Goal: Task Accomplishment & Management: Use online tool/utility

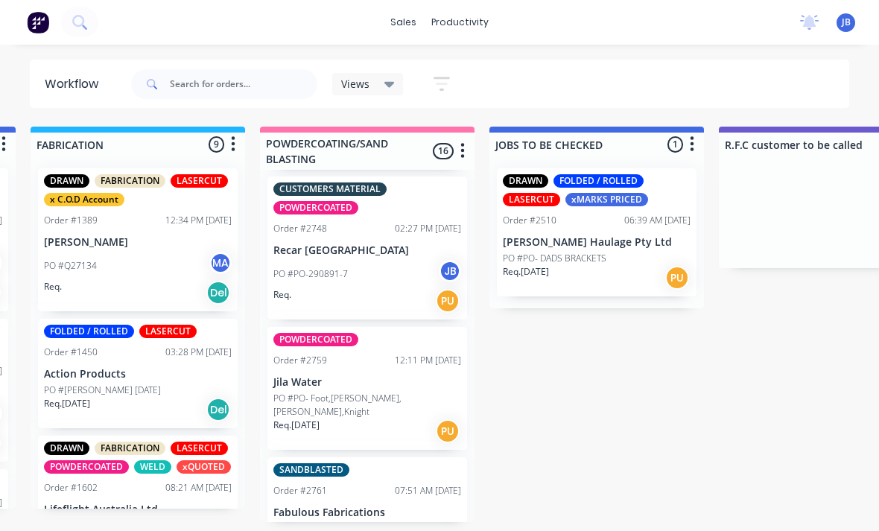
scroll to position [1799, 0]
click at [353, 245] on p "Recar [GEOGRAPHIC_DATA]" at bounding box center [368, 251] width 188 height 13
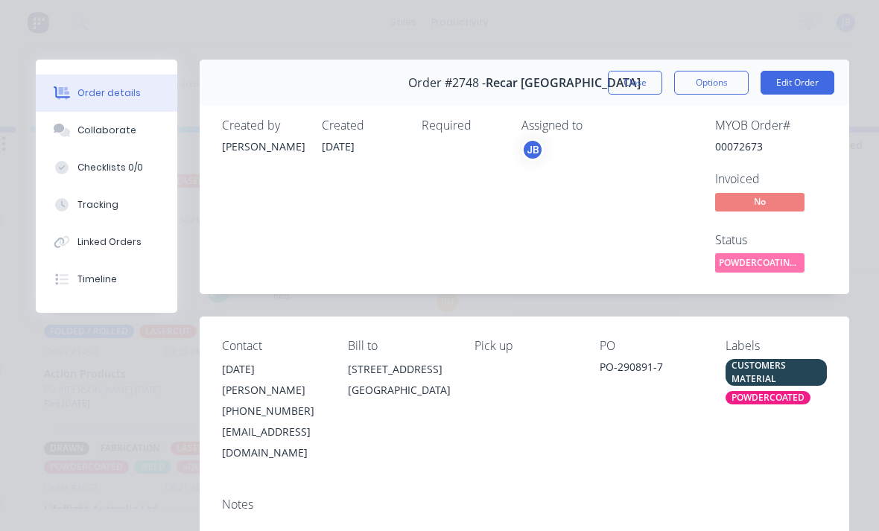
scroll to position [0, 0]
click at [622, 86] on button "Close" at bounding box center [635, 83] width 54 height 24
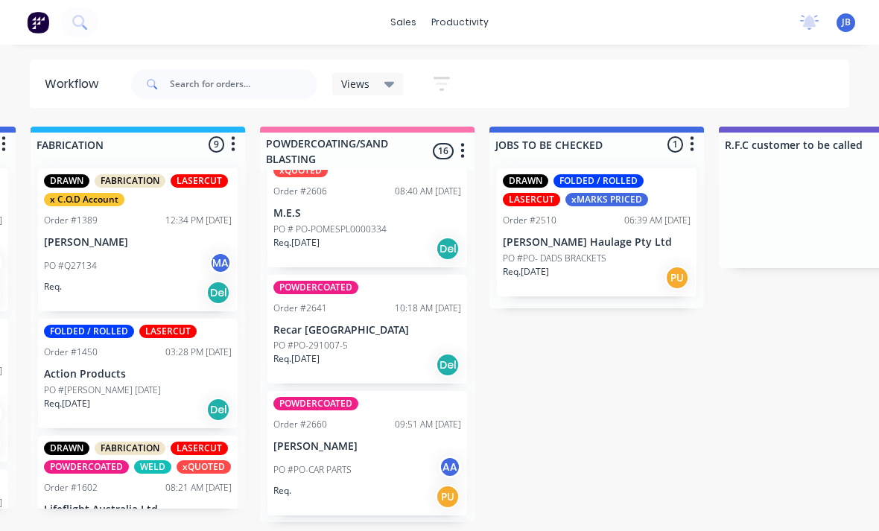
scroll to position [862, 0]
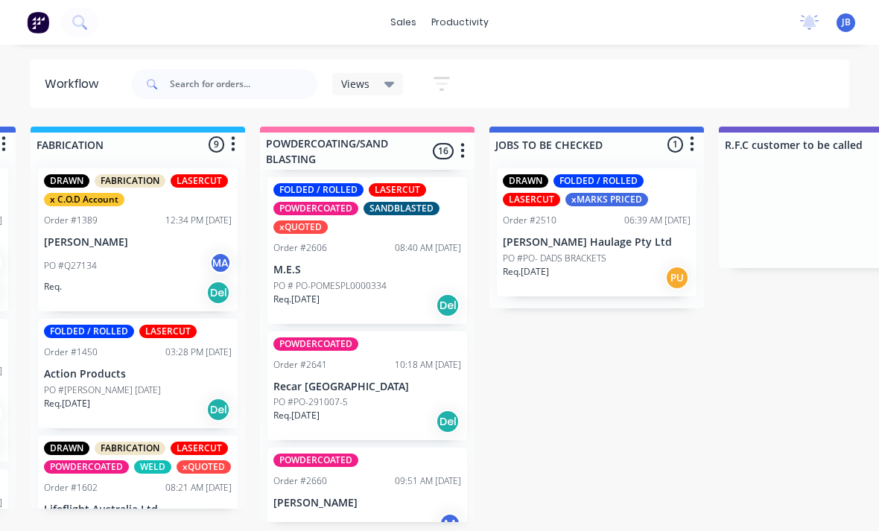
click at [344, 382] on p "Recar [GEOGRAPHIC_DATA]" at bounding box center [368, 387] width 188 height 13
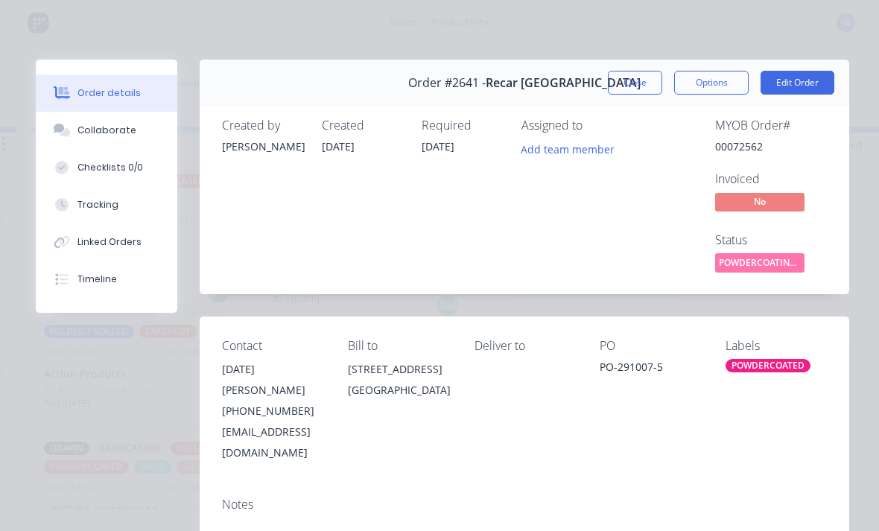
click at [107, 208] on div "Tracking" at bounding box center [98, 204] width 41 height 13
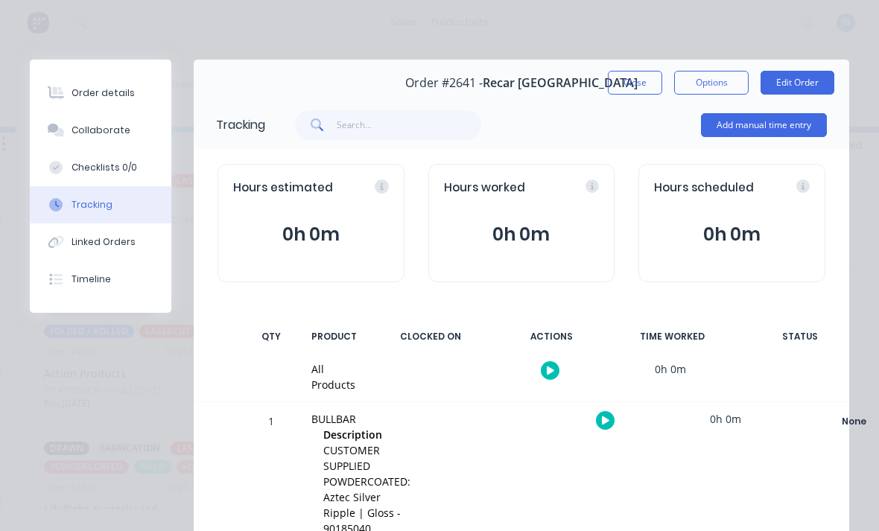
click at [754, 119] on button "Add manual time entry" at bounding box center [764, 125] width 126 height 24
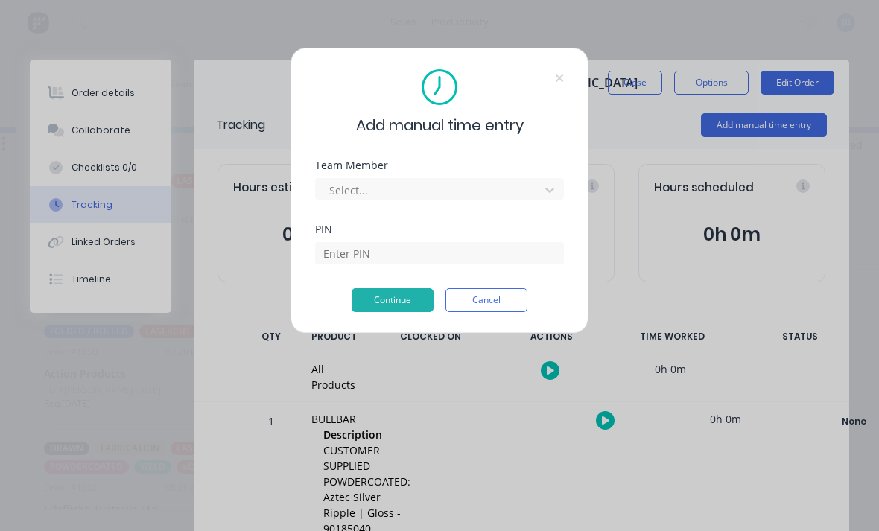
scroll to position [13, 1269]
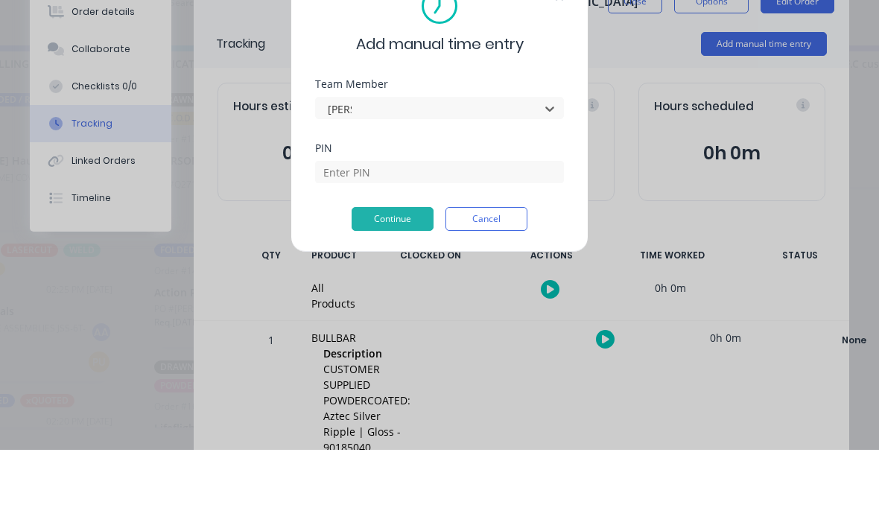
type input "josh"
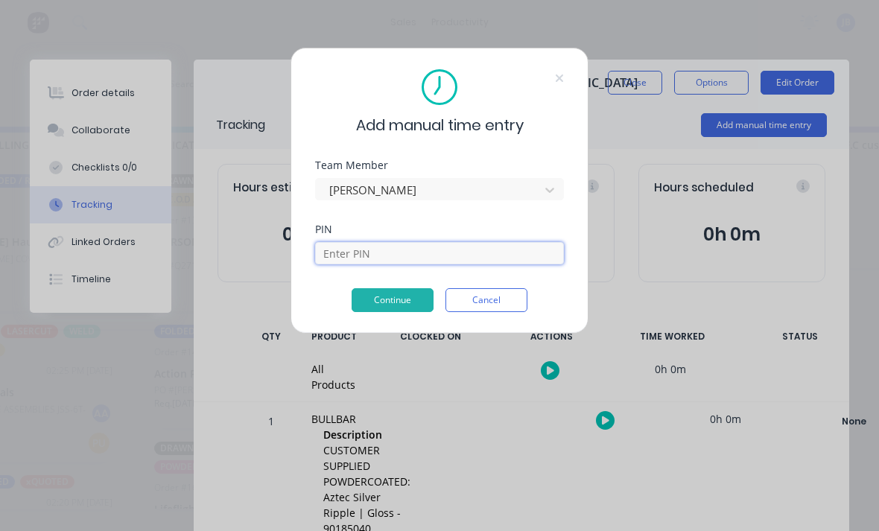
click at [376, 247] on input at bounding box center [439, 253] width 249 height 22
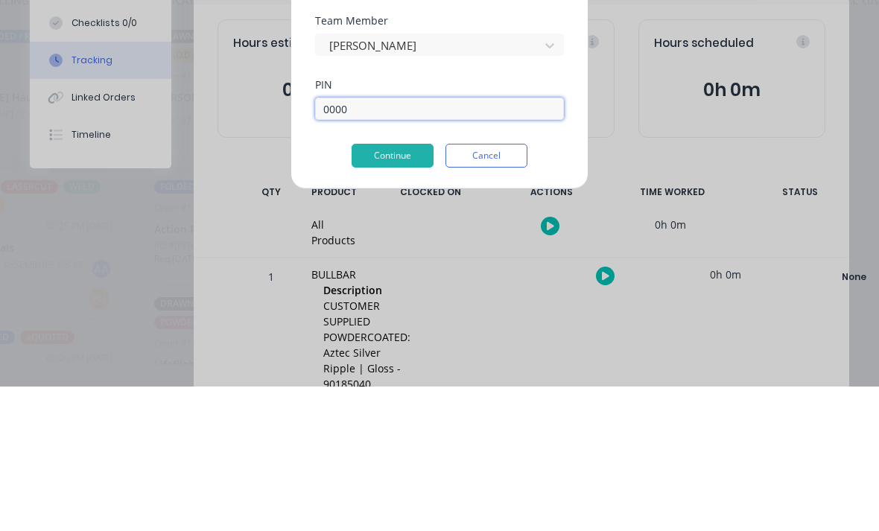
type input "0000"
click at [385, 288] on button "Continue" at bounding box center [393, 300] width 82 height 24
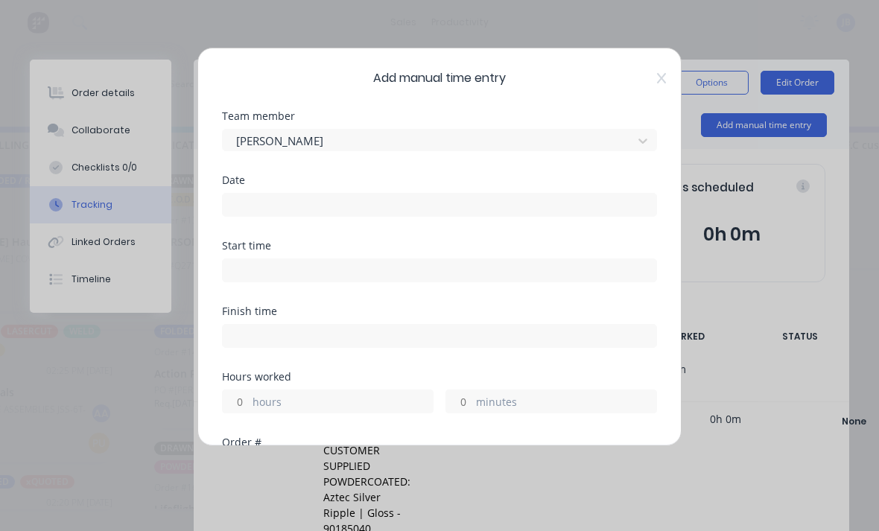
click at [475, 202] on input at bounding box center [440, 205] width 434 height 22
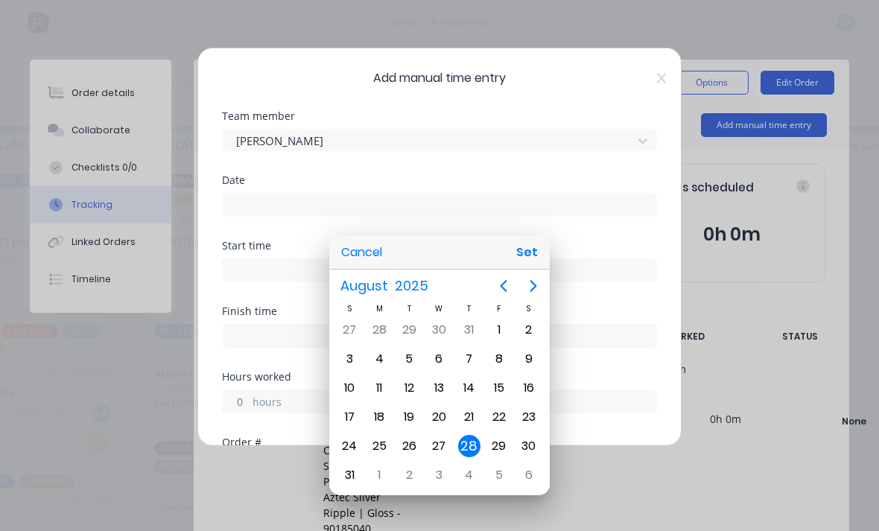
click at [523, 262] on button "Set" at bounding box center [528, 252] width 34 height 27
type input "28/08/2025"
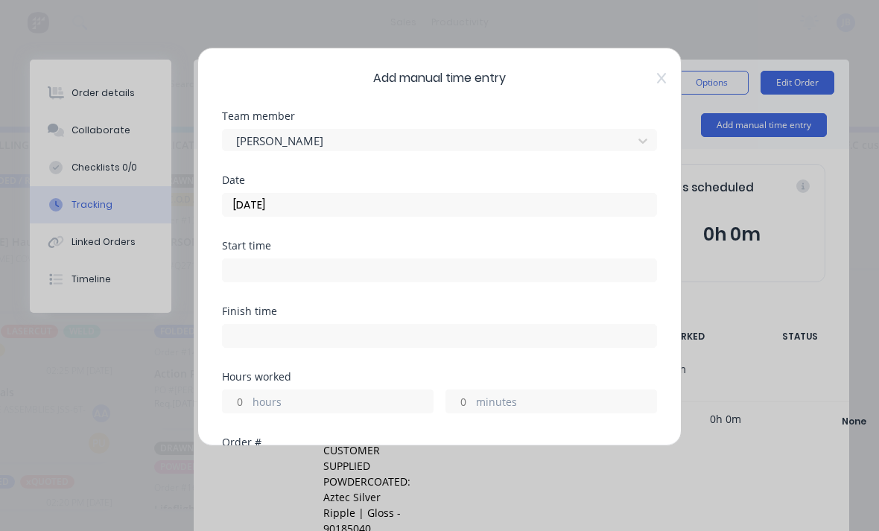
click at [247, 402] on input "hours" at bounding box center [236, 402] width 26 height 22
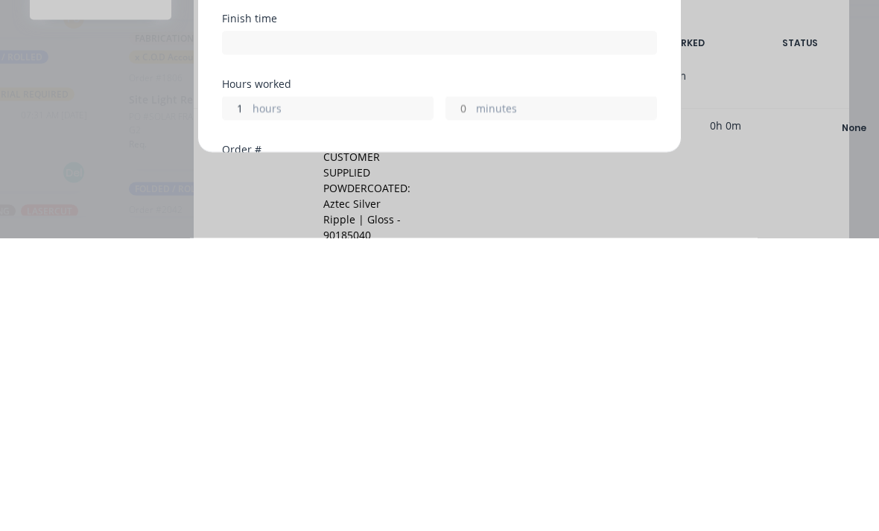
scroll to position [39, 1065]
type input "1"
click at [476, 390] on div "minutes" at bounding box center [552, 402] width 212 height 24
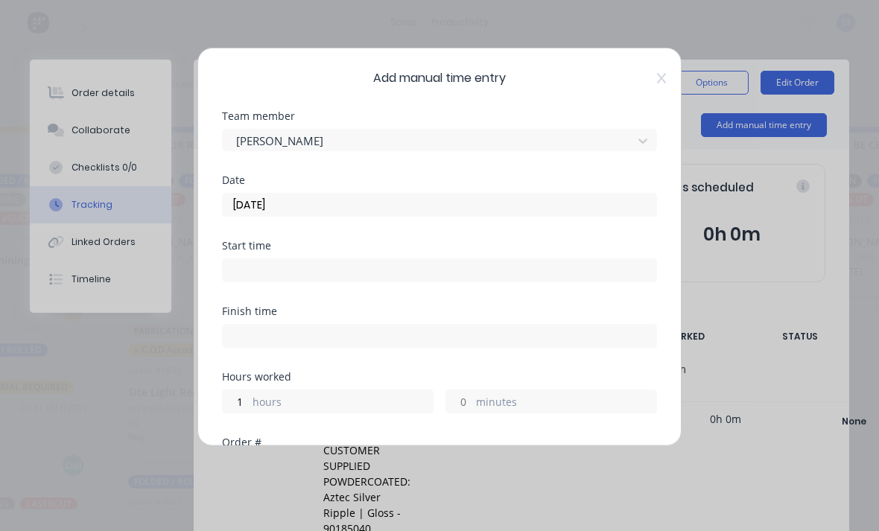
click at [462, 398] on input "minutes" at bounding box center [459, 402] width 26 height 22
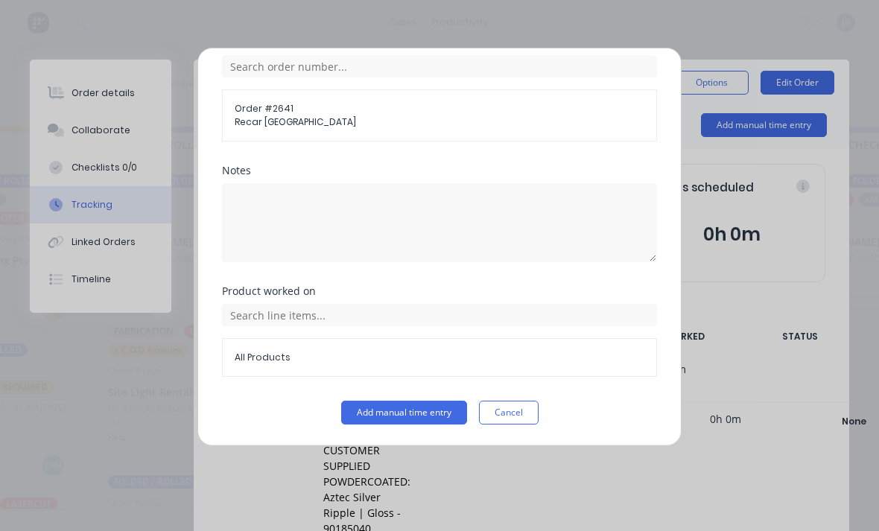
scroll to position [400, 0]
type input "30"
click at [436, 414] on button "Add manual time entry" at bounding box center [404, 413] width 126 height 24
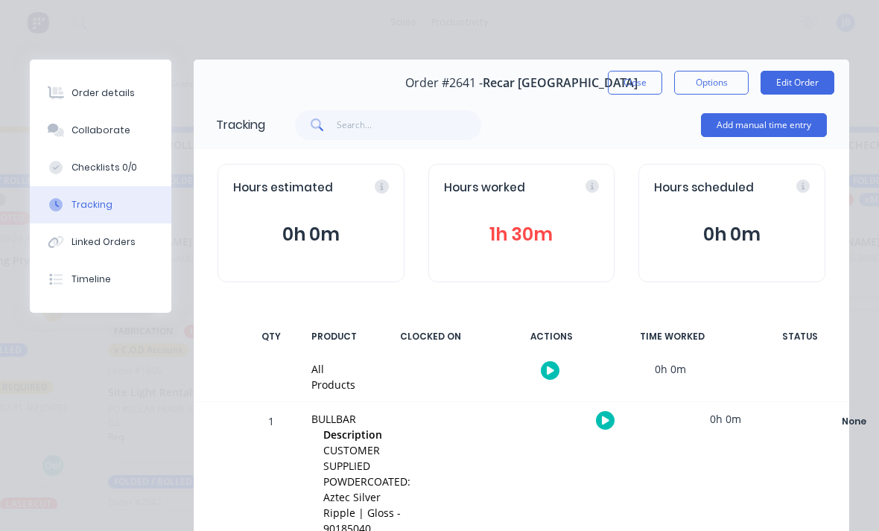
click at [113, 144] on button "Collaborate" at bounding box center [101, 130] width 142 height 37
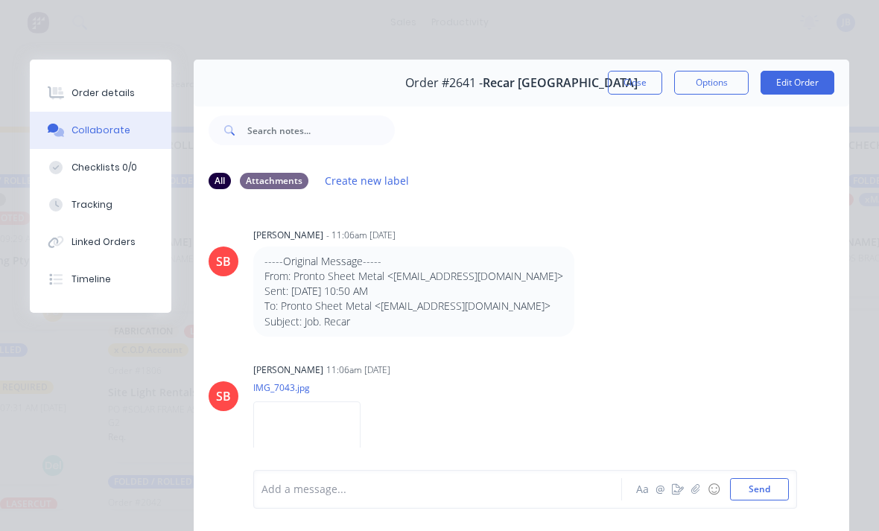
click at [701, 496] on button "button" at bounding box center [696, 490] width 18 height 18
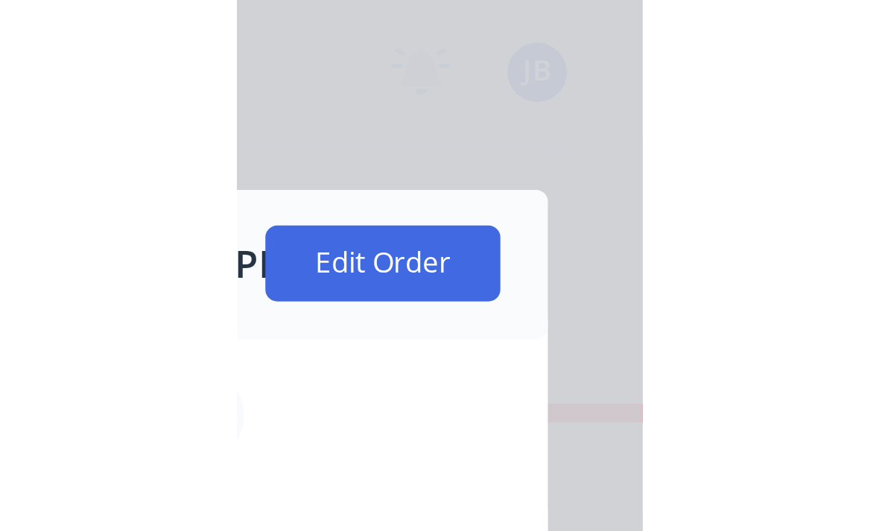
scroll to position [39, 1085]
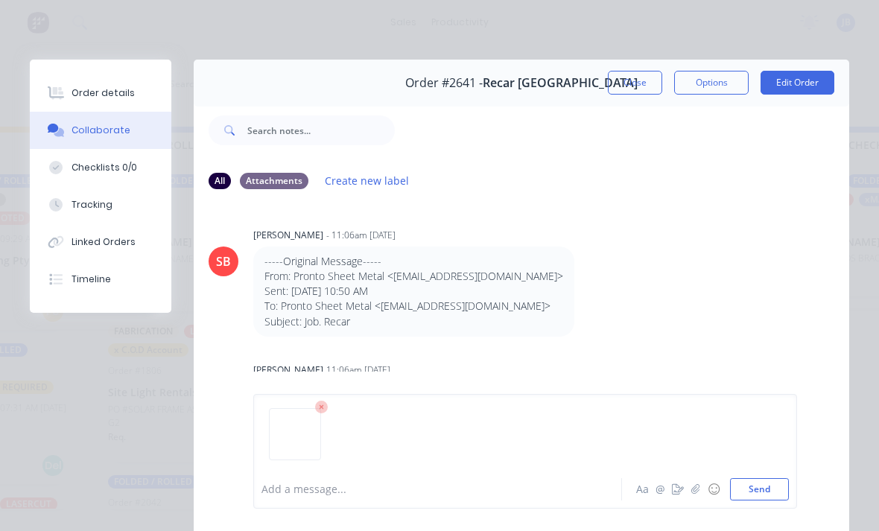
click at [774, 498] on button "Send" at bounding box center [759, 489] width 59 height 22
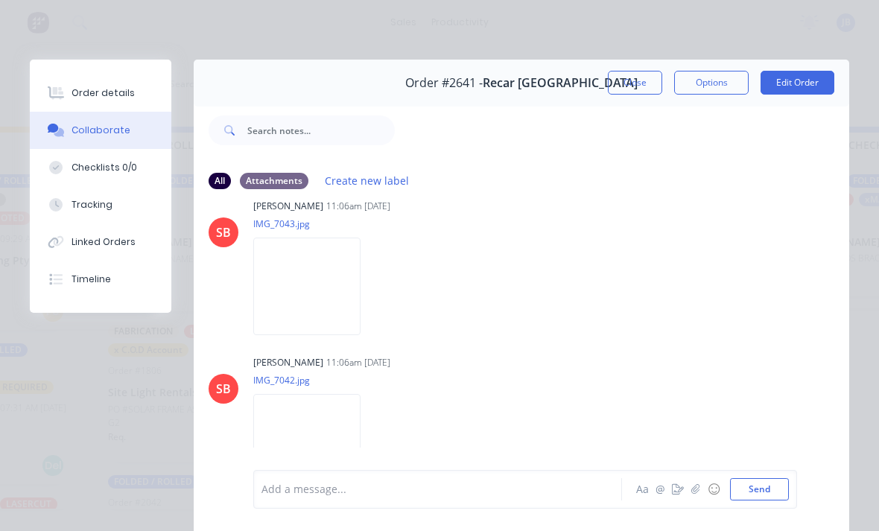
click at [294, 483] on div at bounding box center [441, 490] width 359 height 16
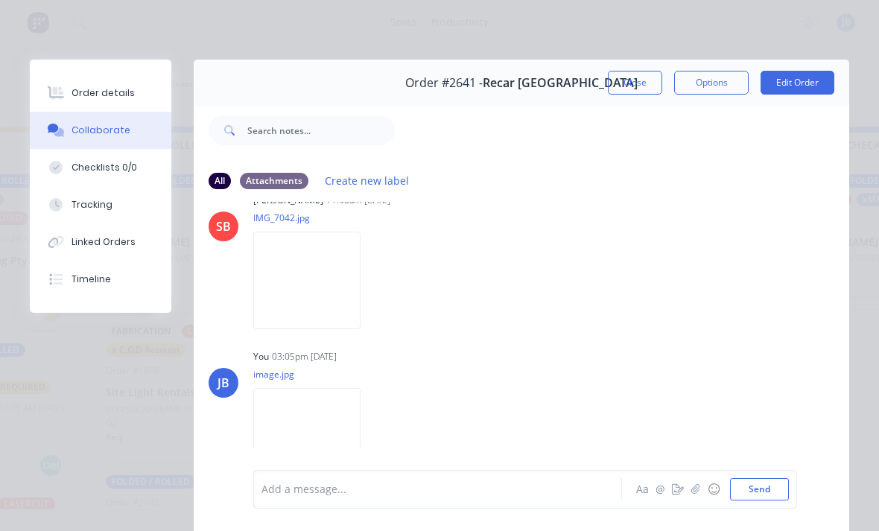
scroll to position [0, 1087]
click at [640, 87] on button "Close" at bounding box center [635, 83] width 54 height 24
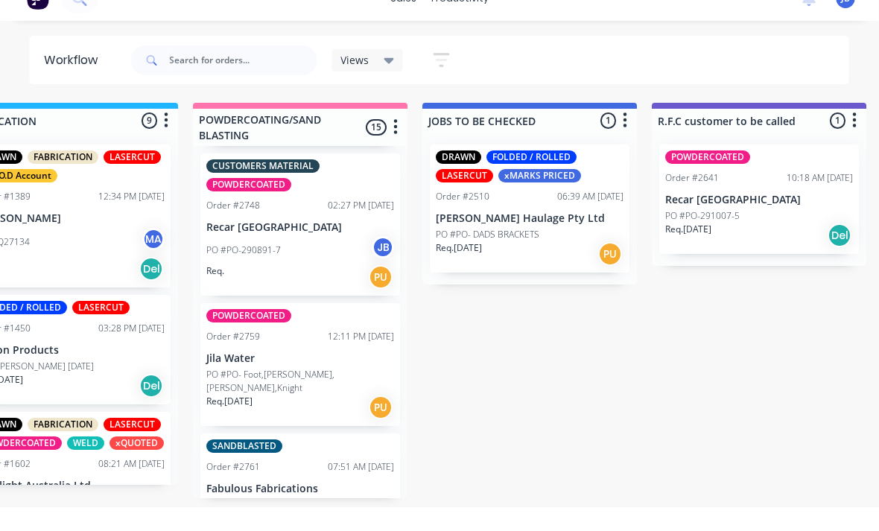
scroll to position [39, 1446]
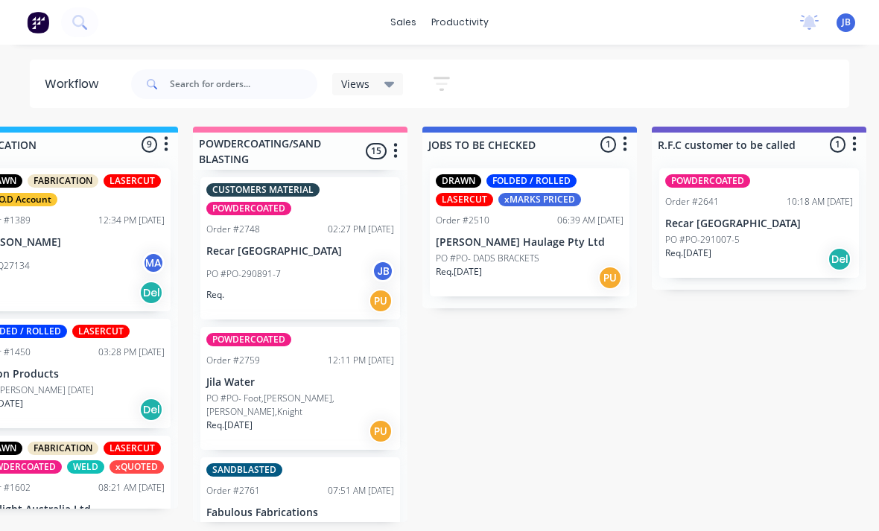
click at [321, 458] on div "SANDBLASTED Order #2761 07:51 AM 28/08/25 Fabulous Fabrications PO #PO-1571 Bla…" at bounding box center [300, 513] width 200 height 110
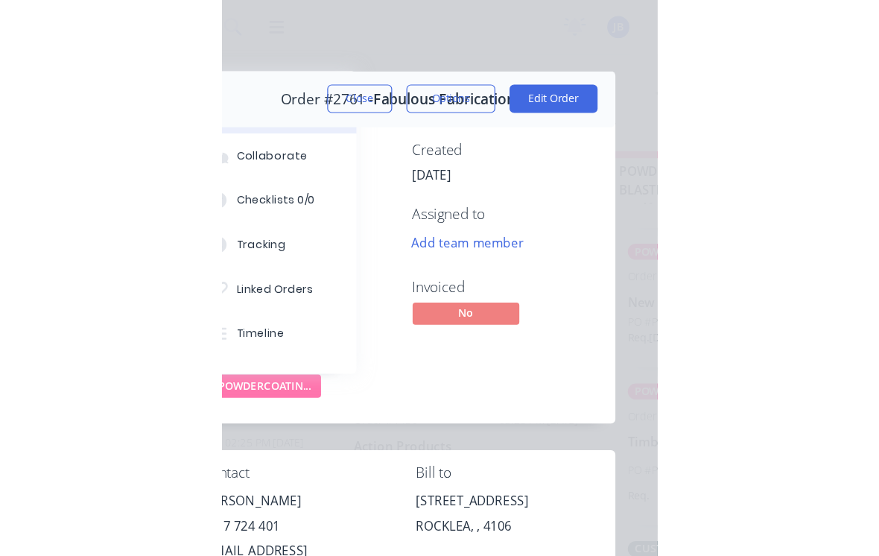
scroll to position [0, 0]
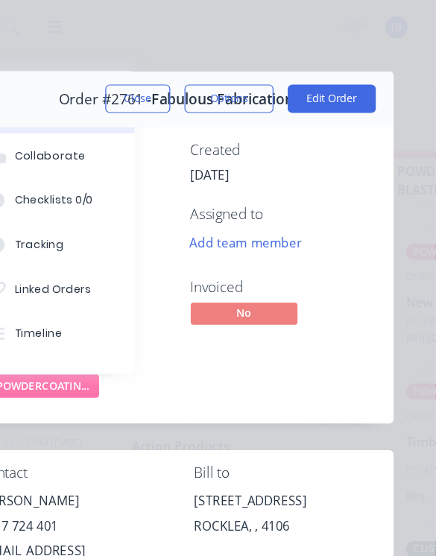
click at [159, 83] on button "Close" at bounding box center [186, 83] width 54 height 24
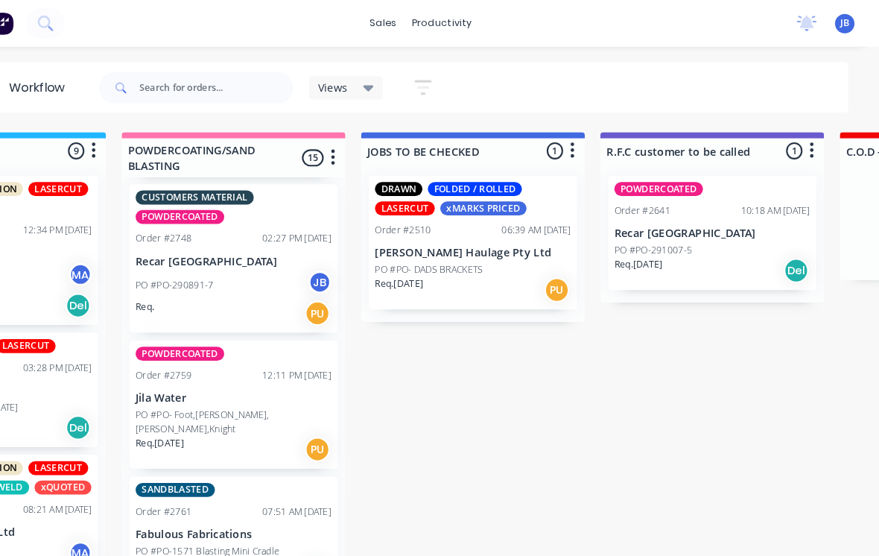
scroll to position [1683, 0]
click at [166, 507] on p "Fabulous Fabrications" at bounding box center [260, 513] width 188 height 13
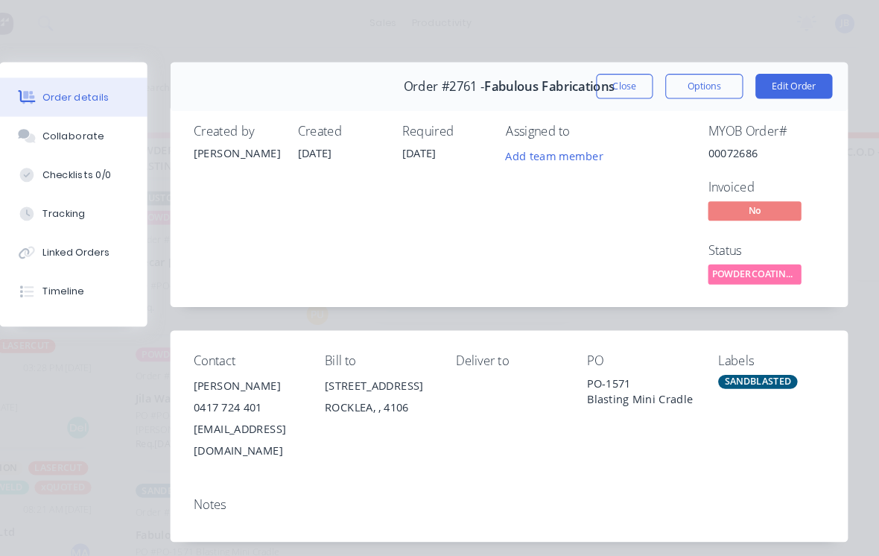
click at [608, 92] on button "Close" at bounding box center [635, 83] width 54 height 24
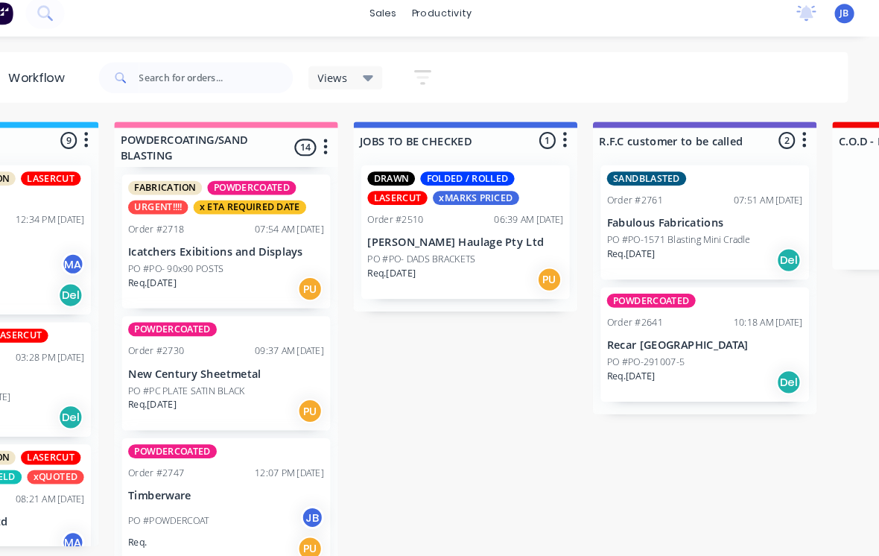
scroll to position [0, 1493]
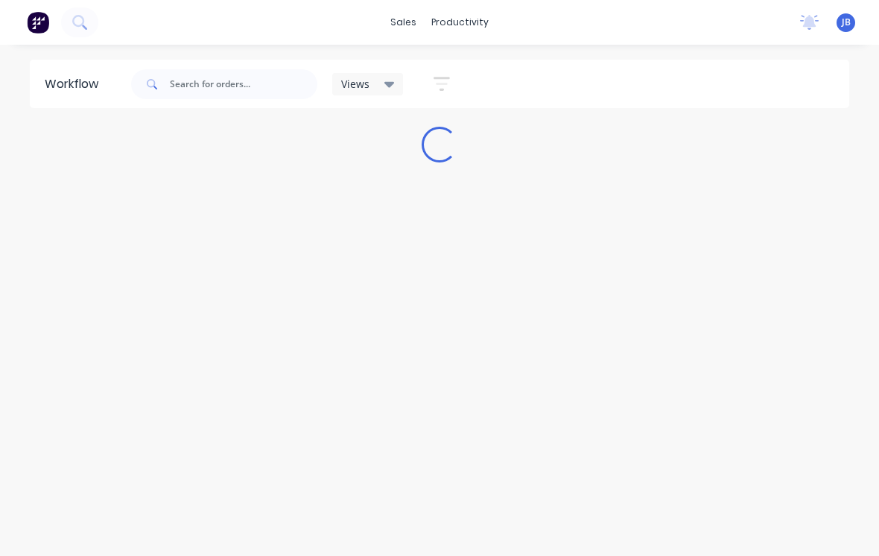
scroll to position [10, 37]
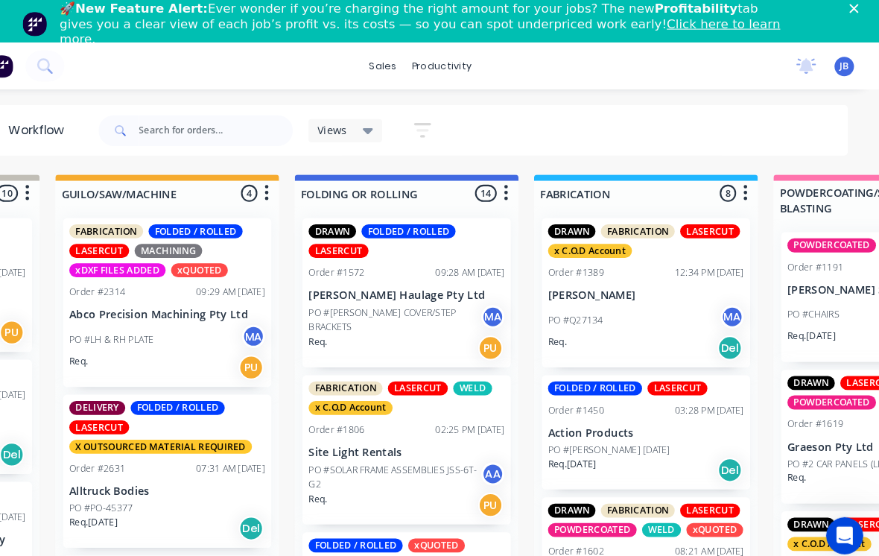
scroll to position [0, 1201]
